Goal: Task Accomplishment & Management: Use online tool/utility

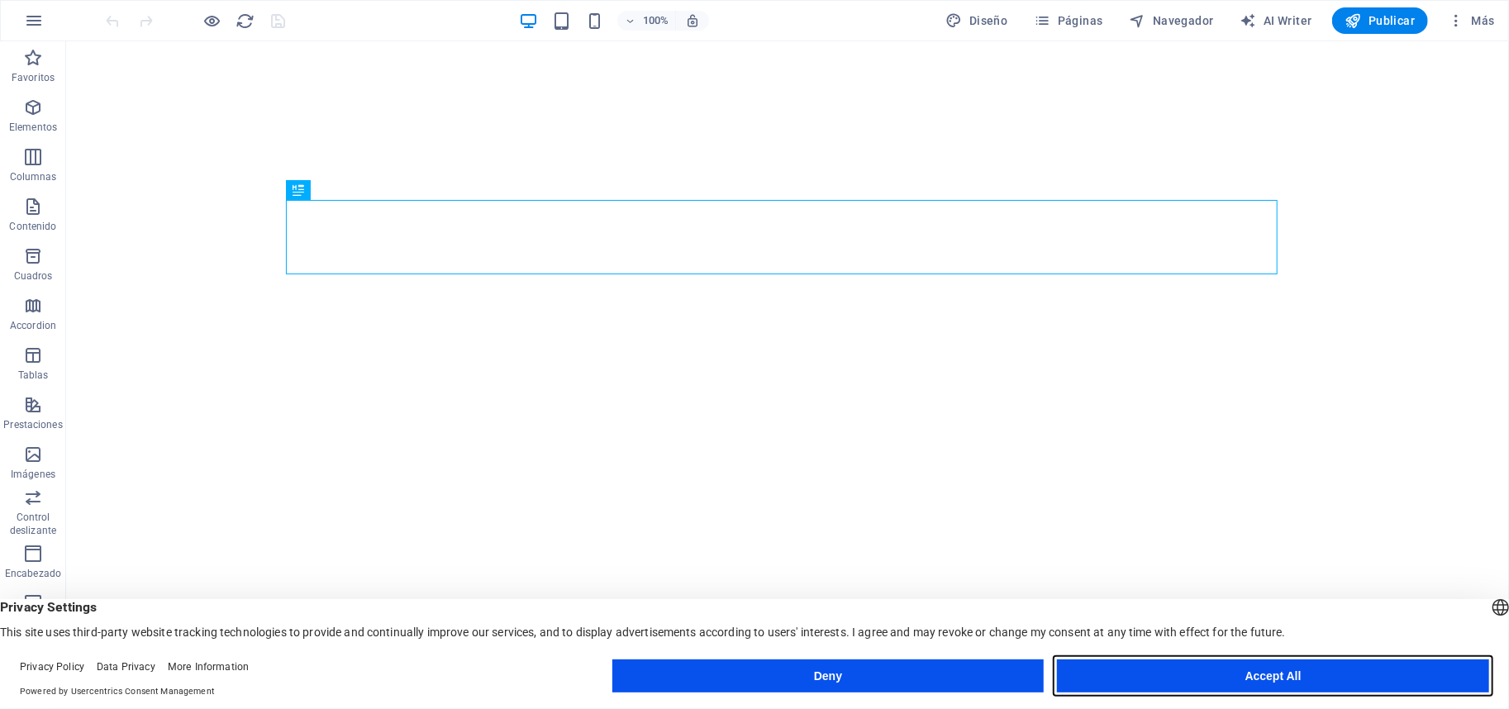
click at [1158, 670] on button "Accept All" at bounding box center [1273, 675] width 432 height 33
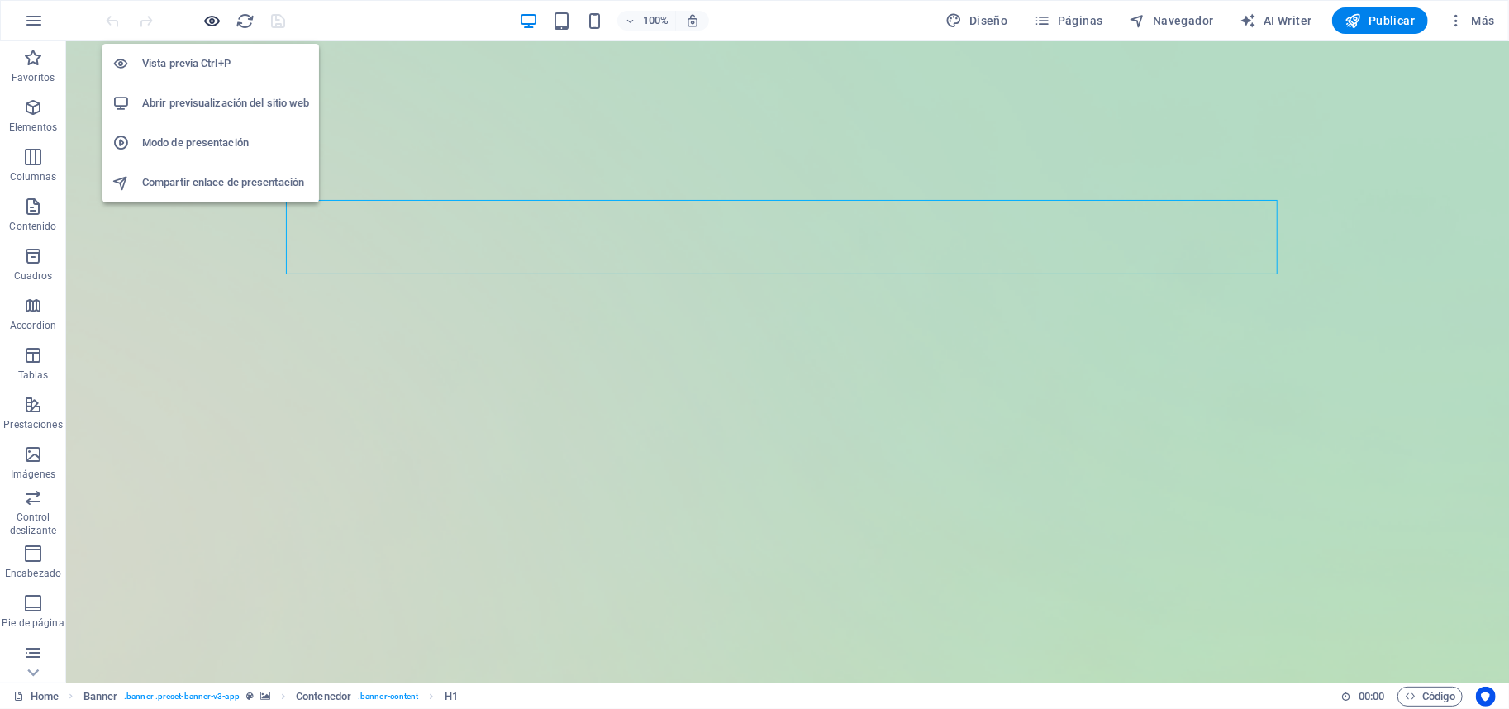
click at [212, 20] on icon "button" at bounding box center [212, 21] width 19 height 19
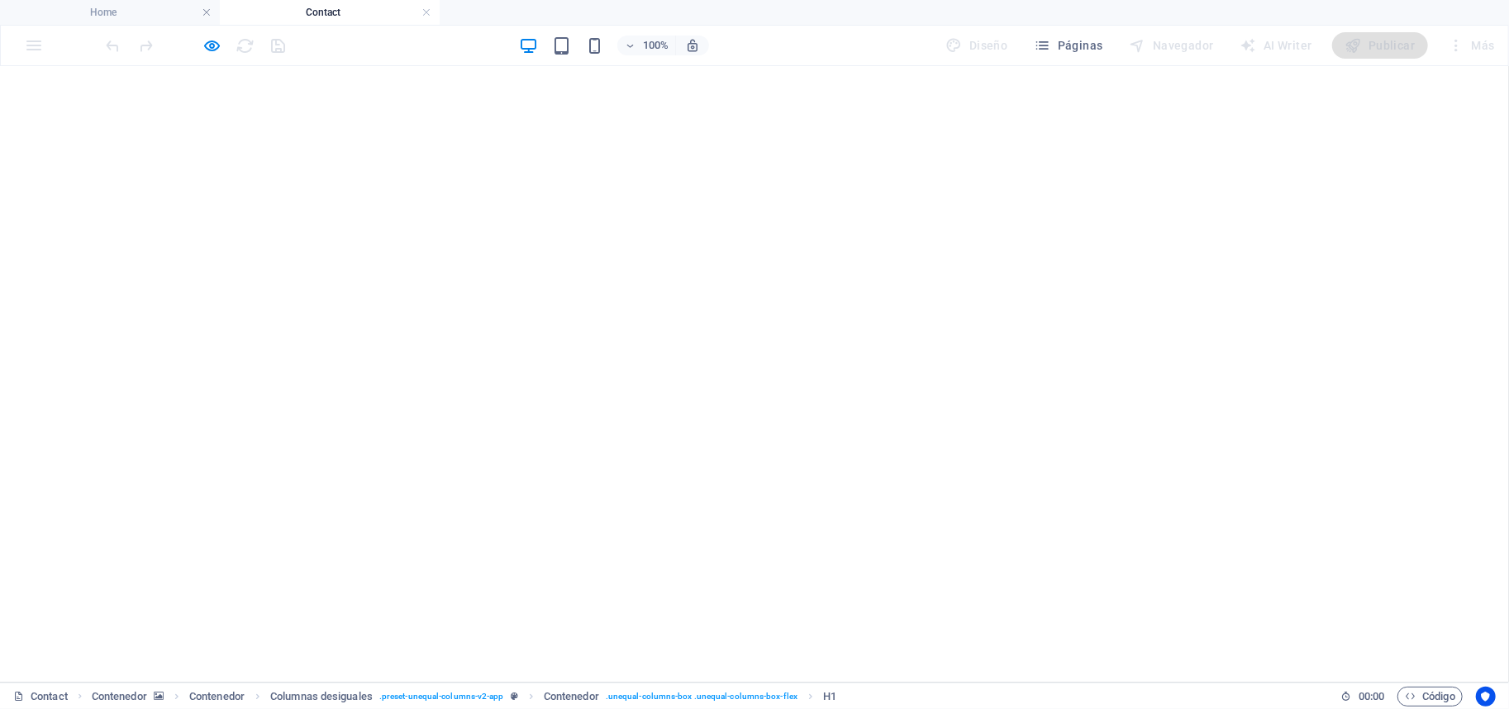
click at [198, 50] on div at bounding box center [195, 45] width 185 height 26
click at [203, 49] on icon "button" at bounding box center [212, 45] width 19 height 19
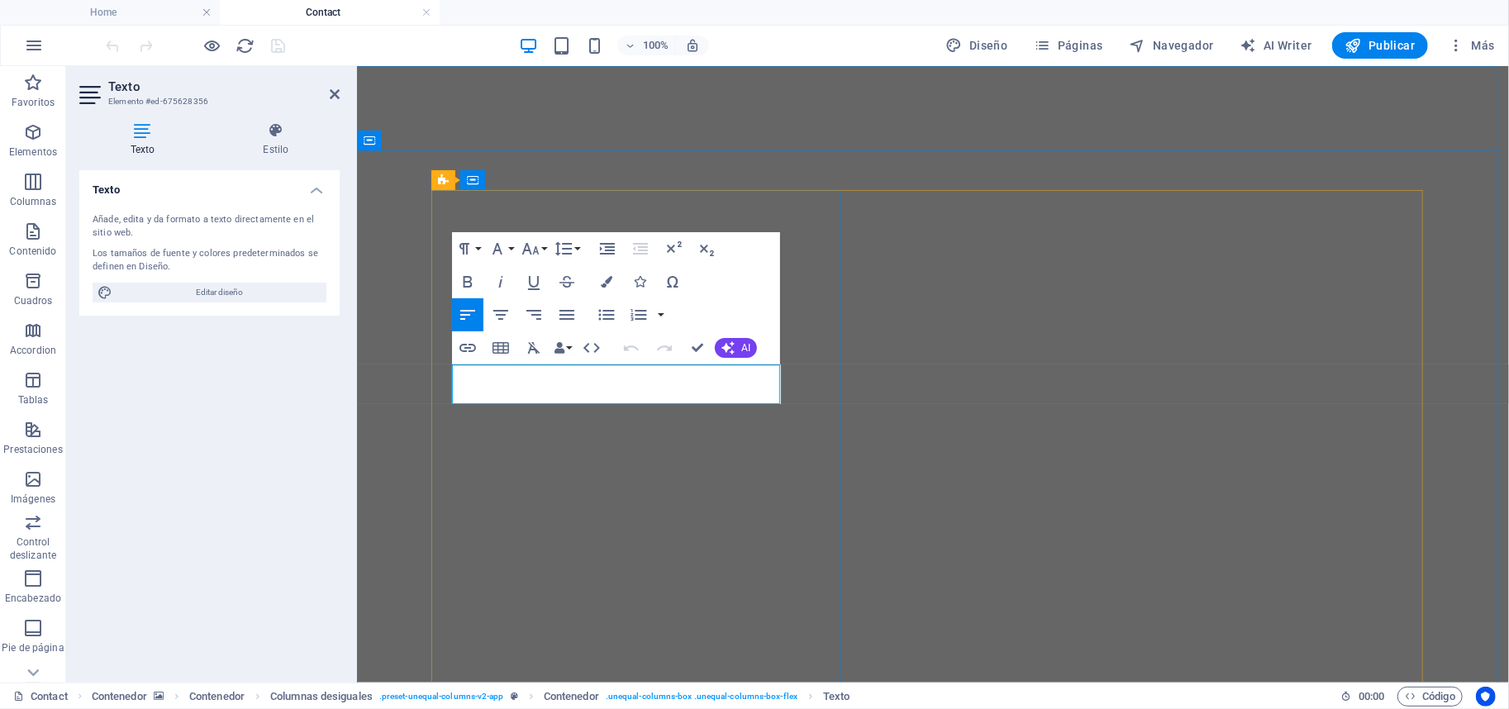
drag, startPoint x: 644, startPoint y: 394, endPoint x: 681, endPoint y: 429, distance: 50.9
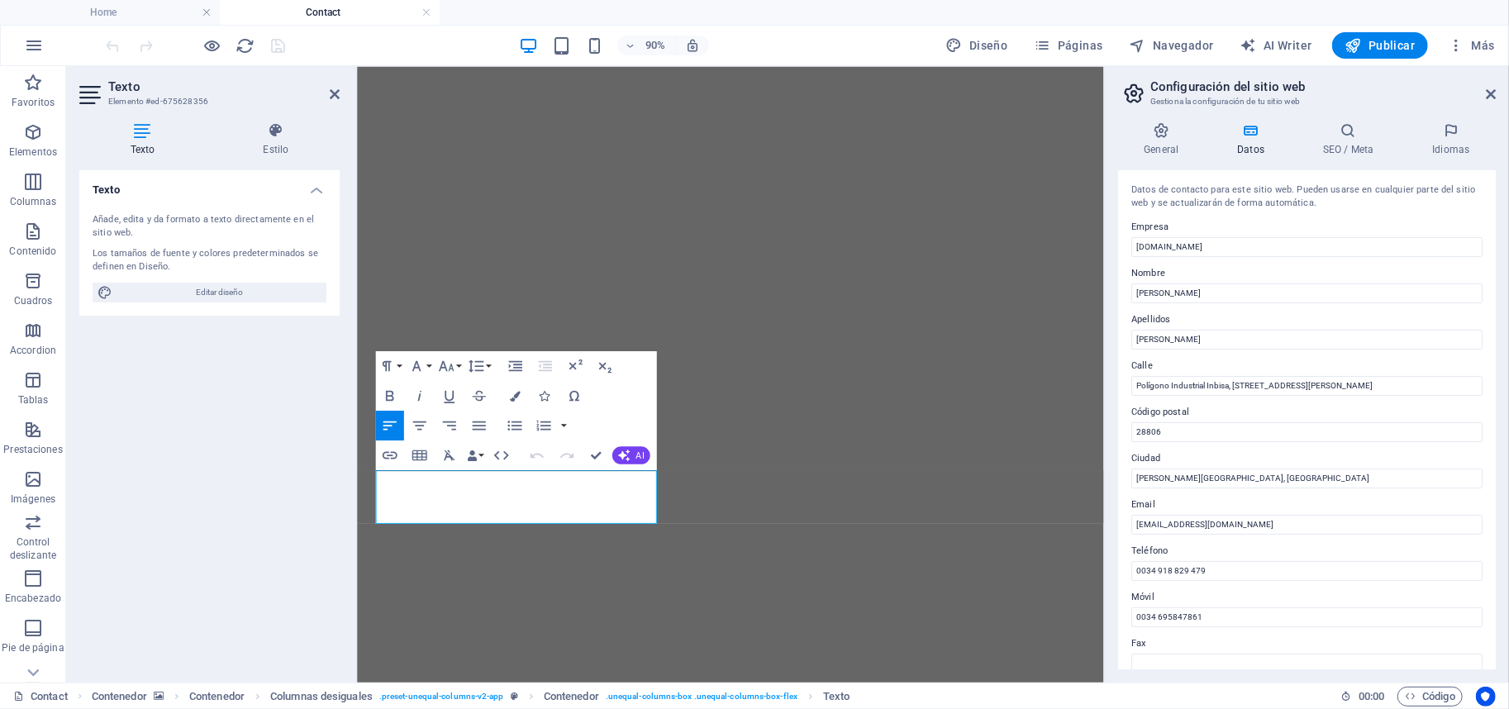
click at [654, 392] on div "Paragraph Format Normal Heading 1 Heading 2 Heading 3 Heading 4 Heading 5 Headi…" at bounding box center [515, 410] width 281 height 119
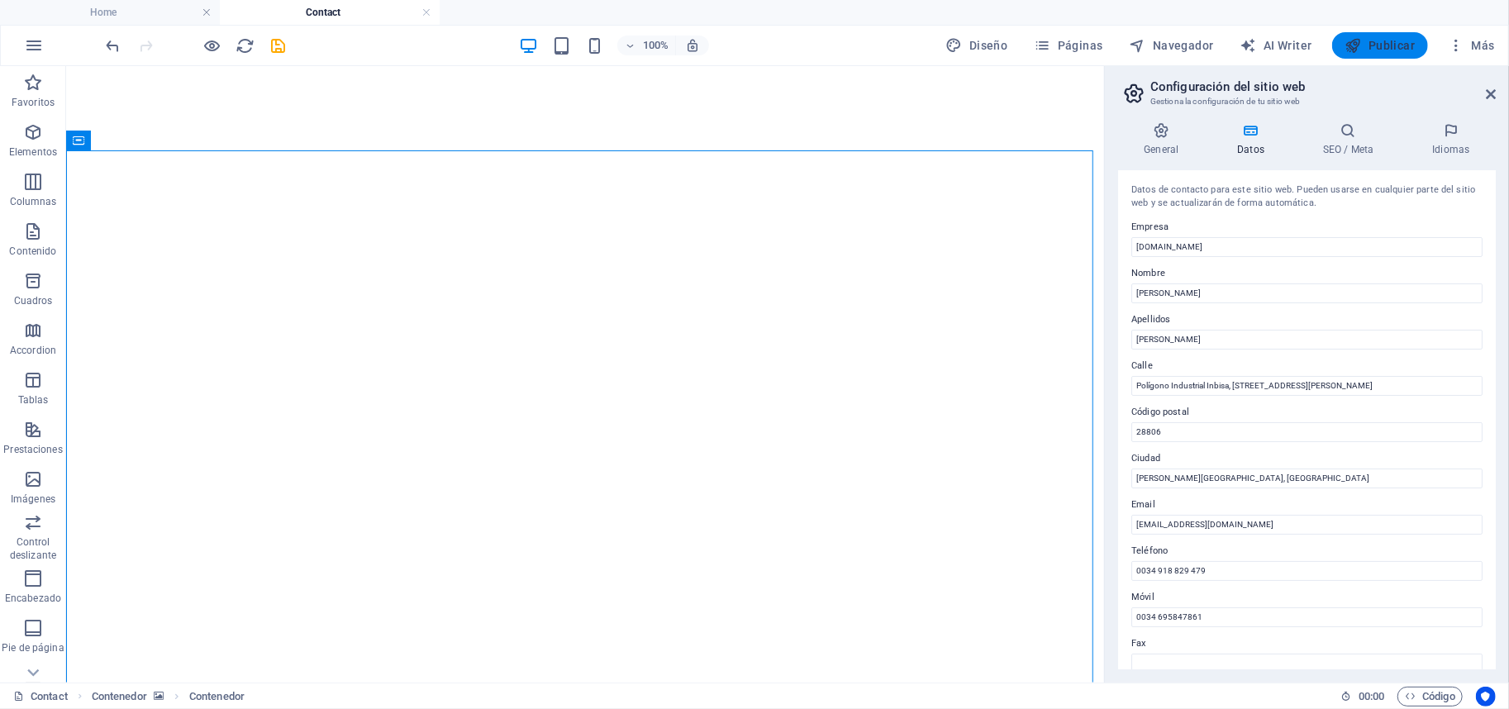
click at [1359, 40] on icon "button" at bounding box center [1353, 45] width 17 height 17
checkbox input "false"
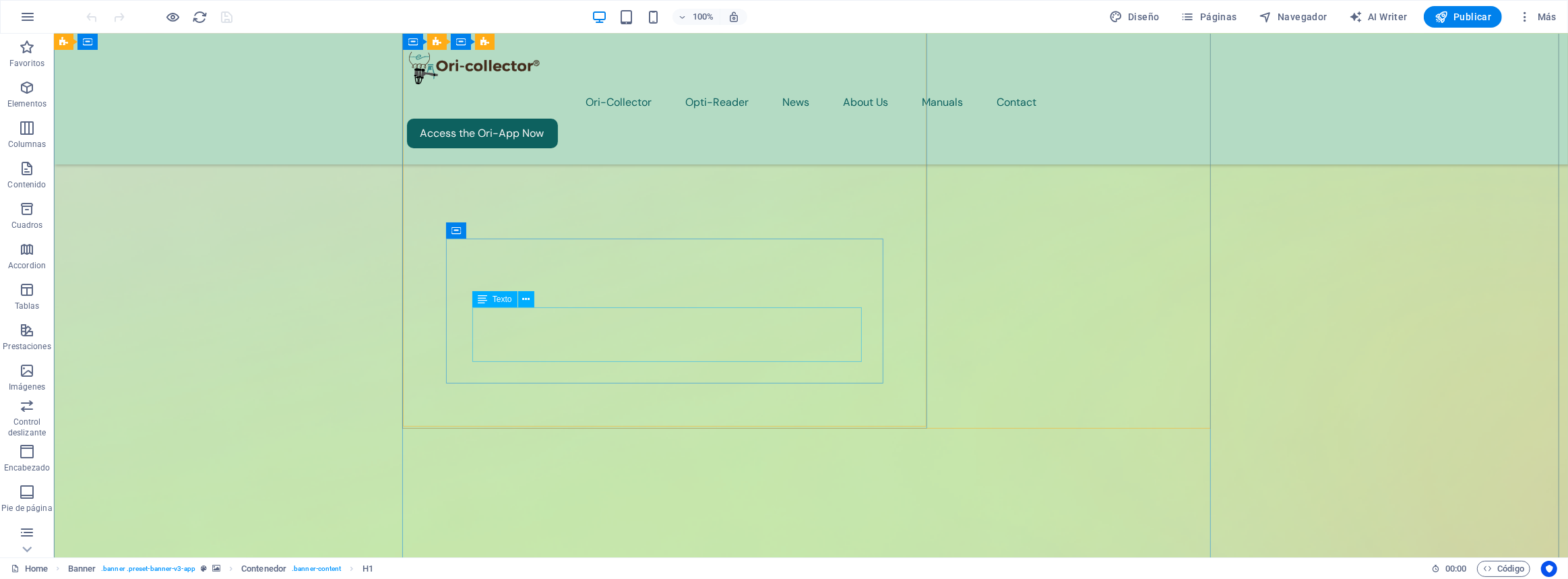
scroll to position [735, 0]
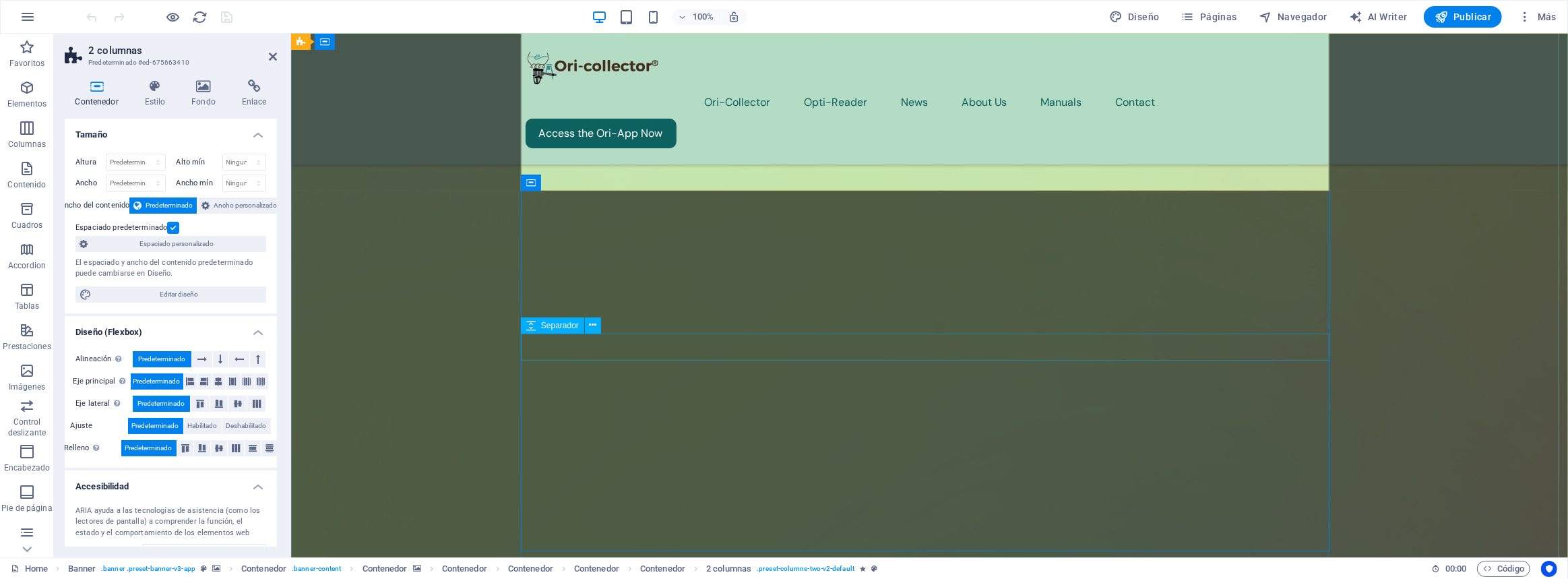
scroll to position [1041, 0]
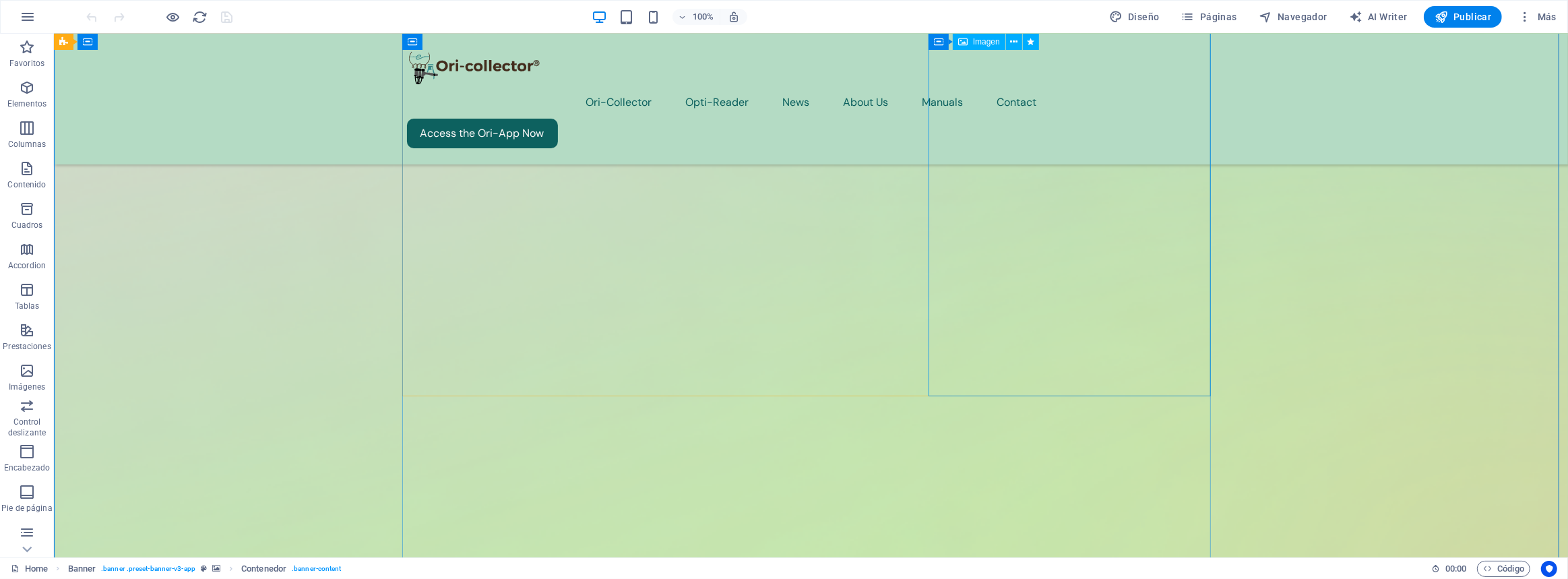
scroll to position [857, 0]
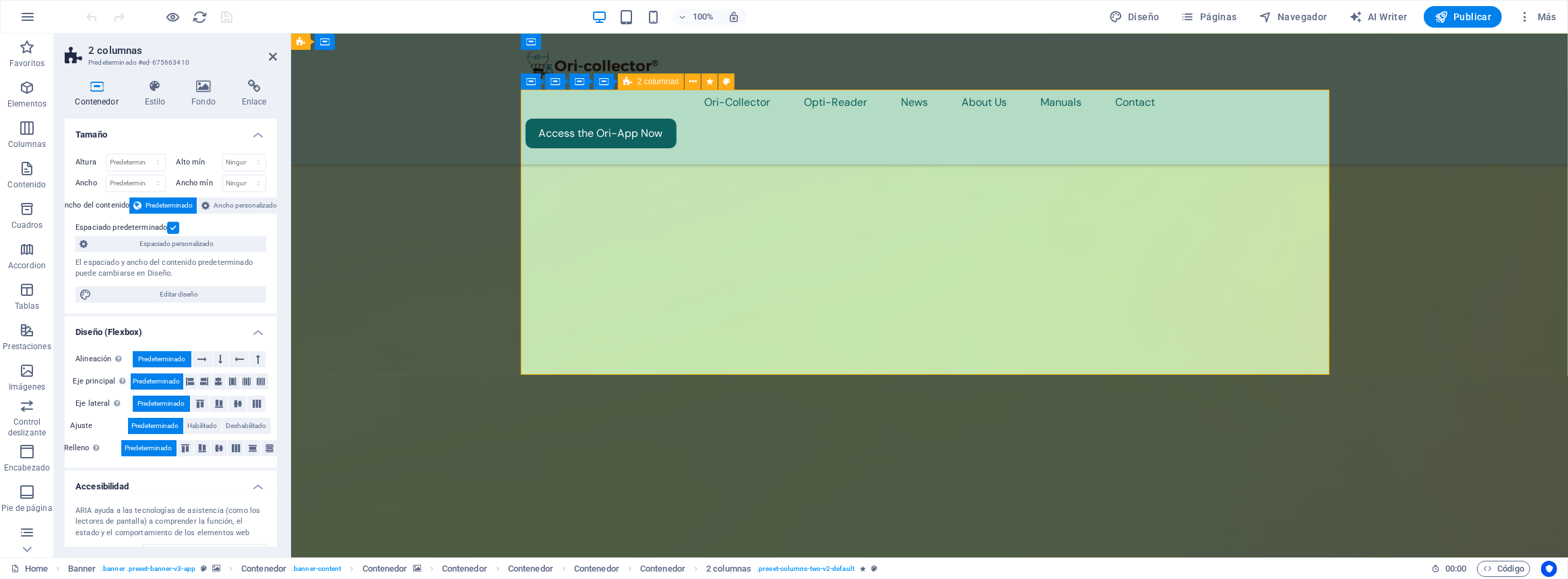
click at [161, 95] on h4 "Estilo" at bounding box center [157, 93] width 47 height 29
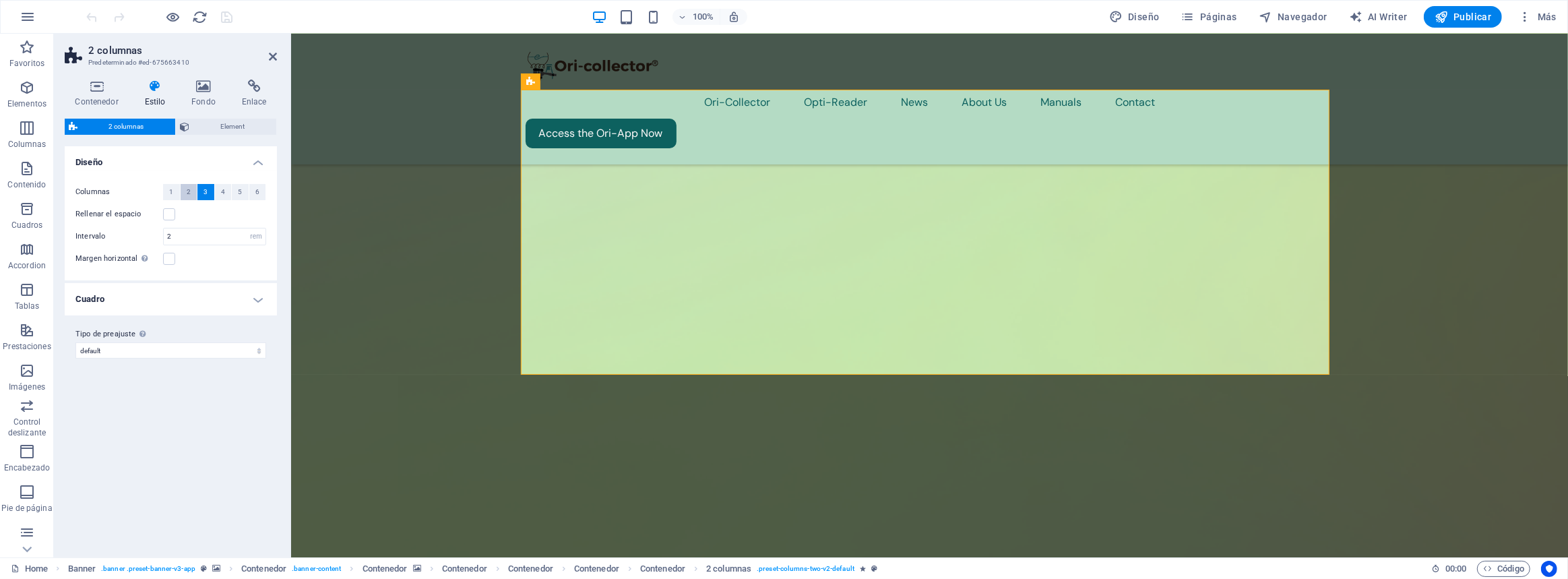
click at [189, 192] on span "2" at bounding box center [188, 192] width 4 height 16
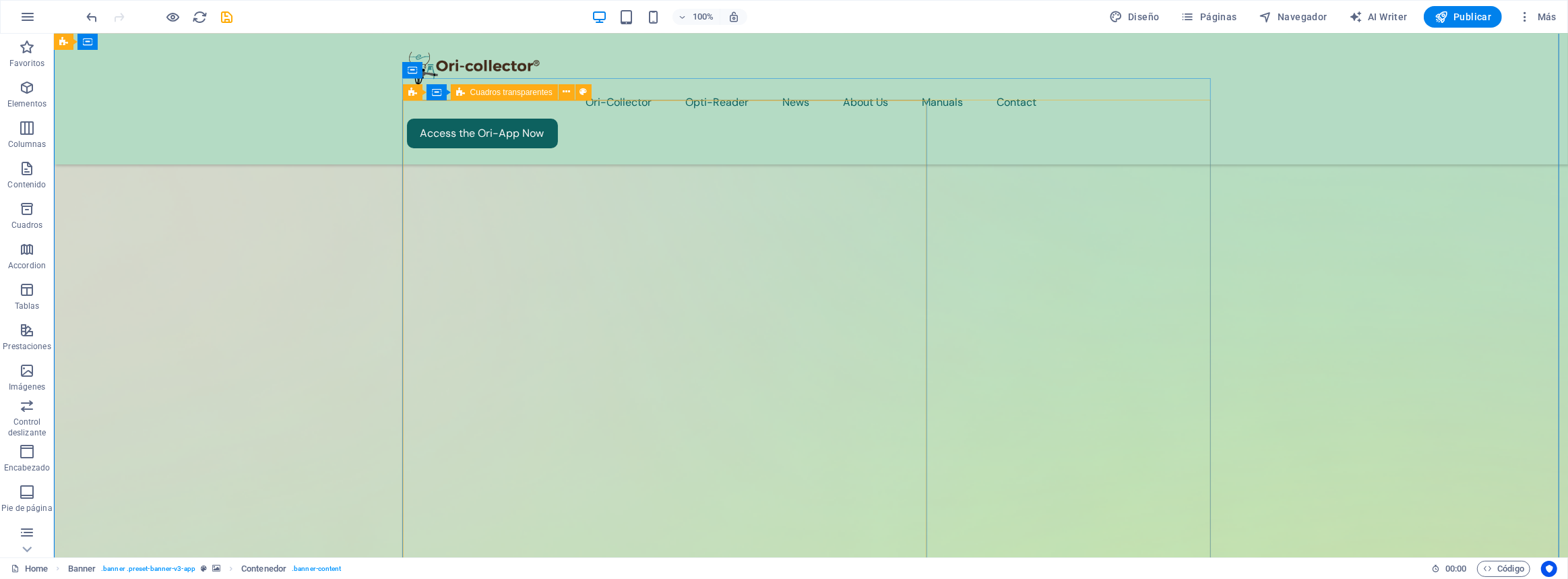
scroll to position [0, 0]
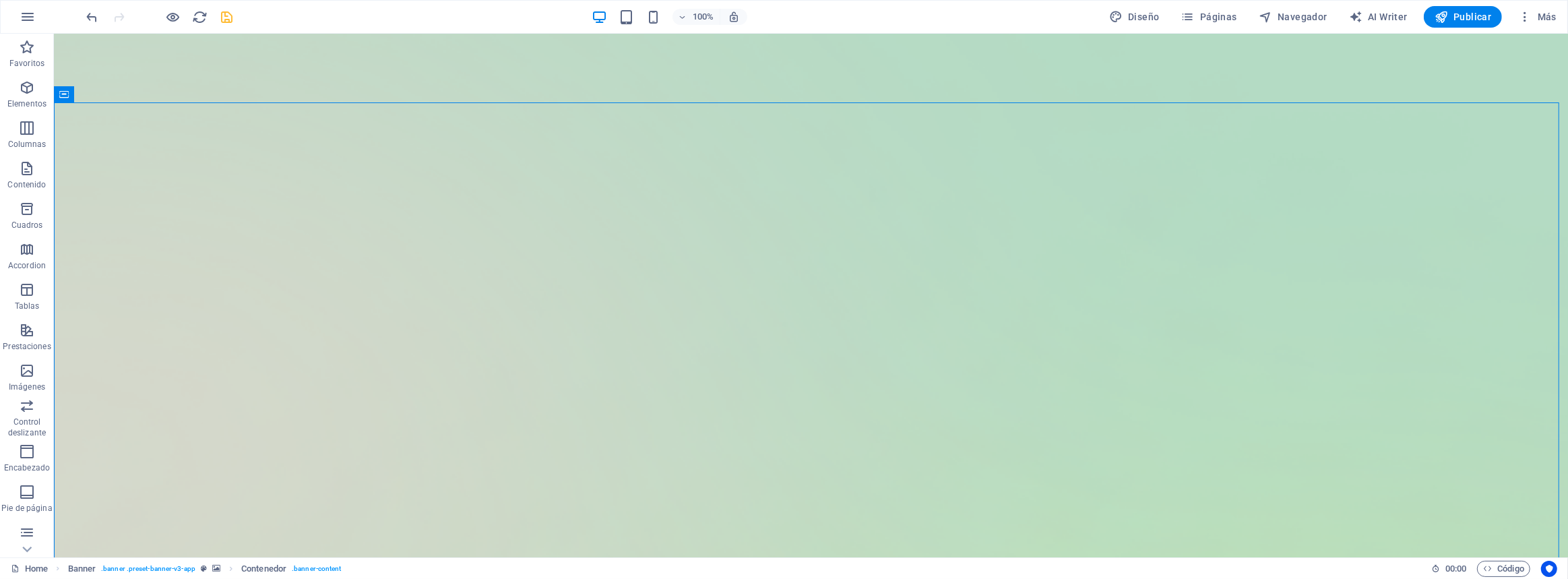
click at [232, 11] on icon "save" at bounding box center [227, 17] width 15 height 15
click at [1455, 17] on span "Publicar" at bounding box center [1463, 16] width 57 height 14
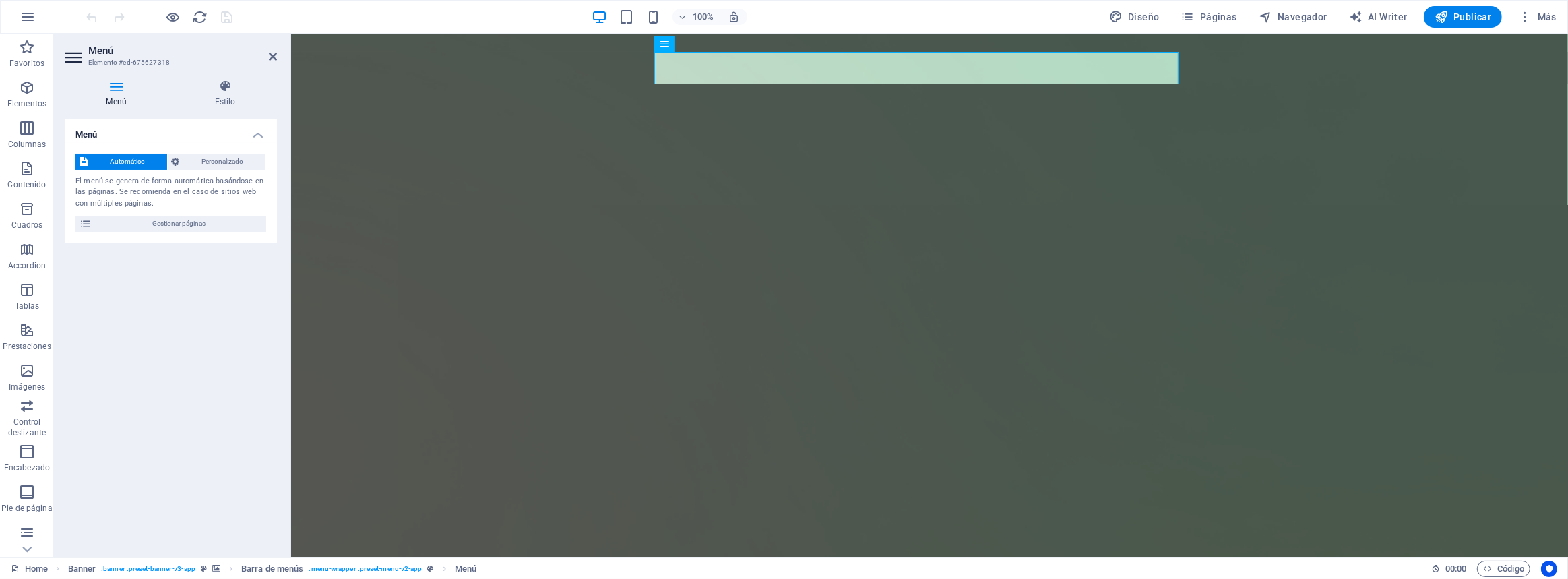
click at [277, 53] on aside "Menú Elemento #ed-675627318 Menú Estilo Menú Automático Personalizado El menú s…" at bounding box center [172, 295] width 237 height 524
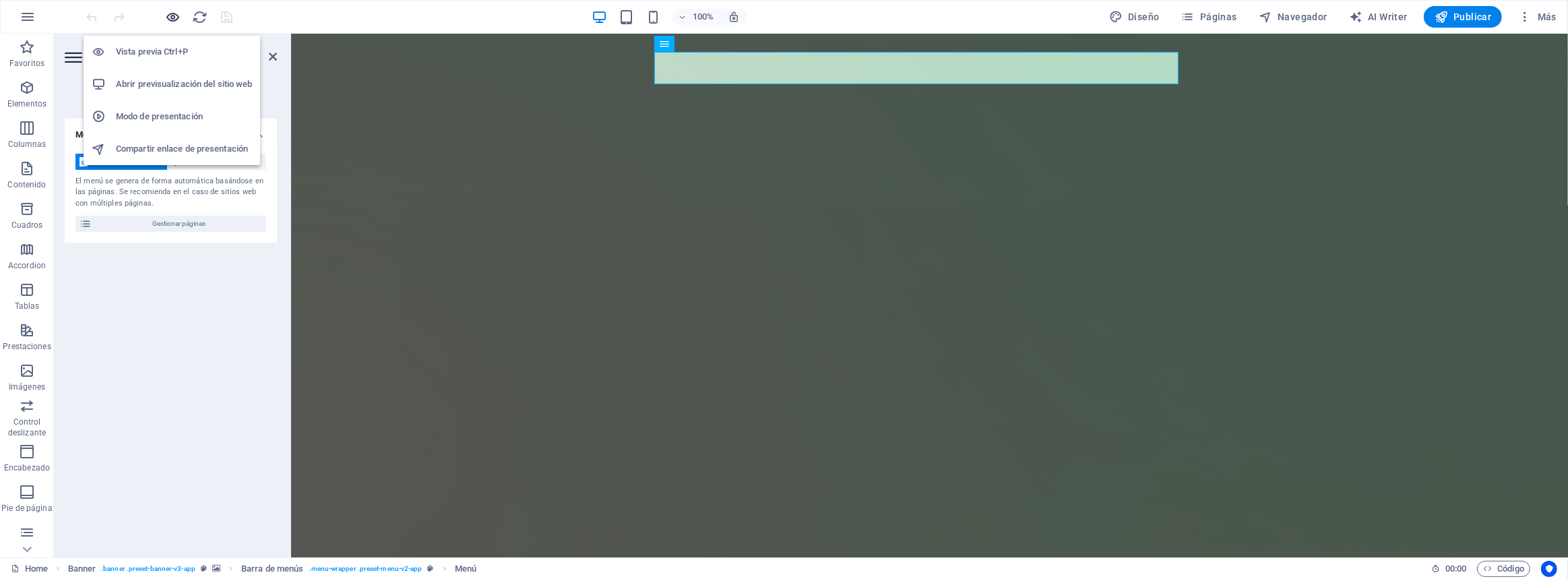
click at [166, 10] on icon "button" at bounding box center [173, 17] width 15 height 15
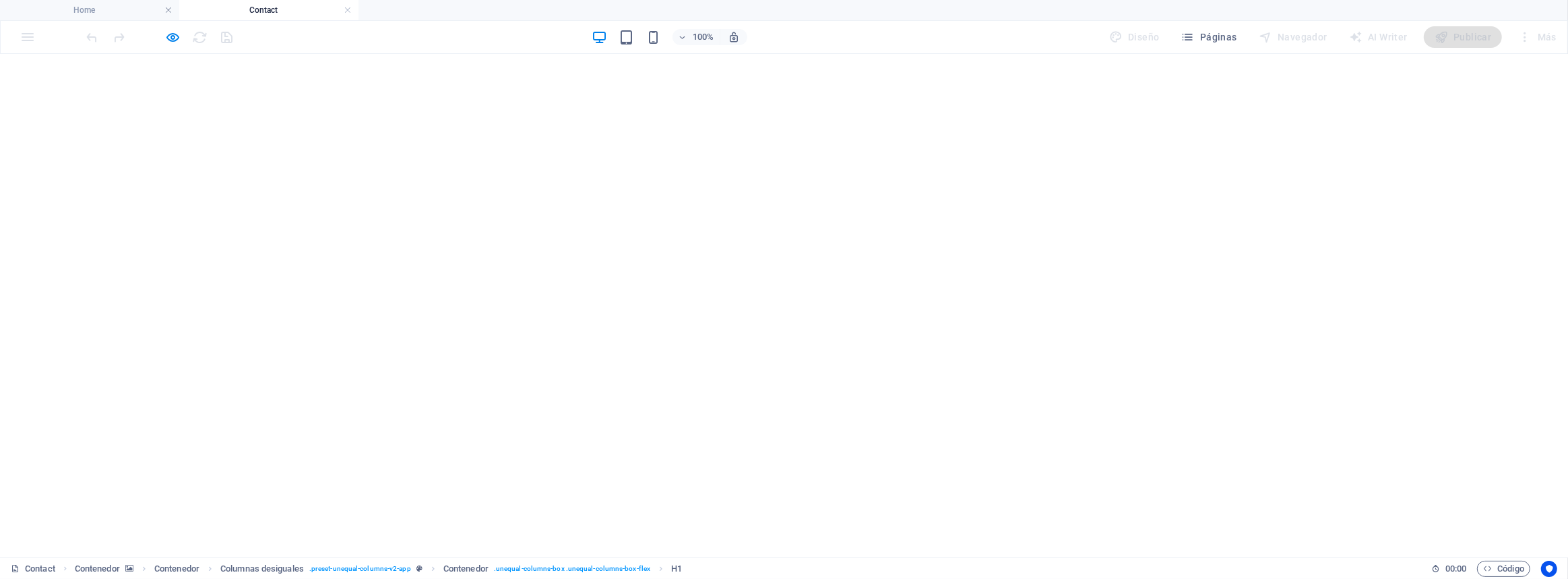
click at [173, 33] on icon "button" at bounding box center [173, 37] width 15 height 15
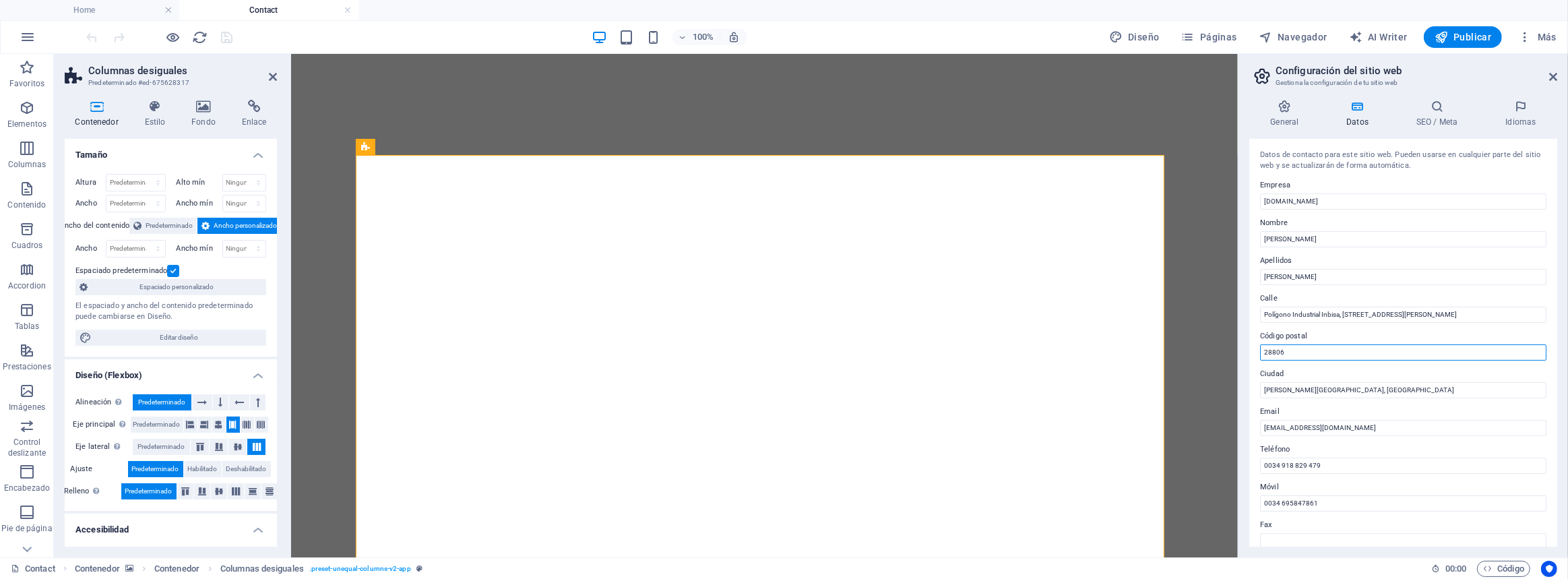
click at [1323, 355] on input "28806" at bounding box center [1402, 352] width 286 height 16
type input "28802"
click at [1479, 39] on span "Publicar" at bounding box center [1463, 37] width 57 height 14
